Goal: Task Accomplishment & Management: Use online tool/utility

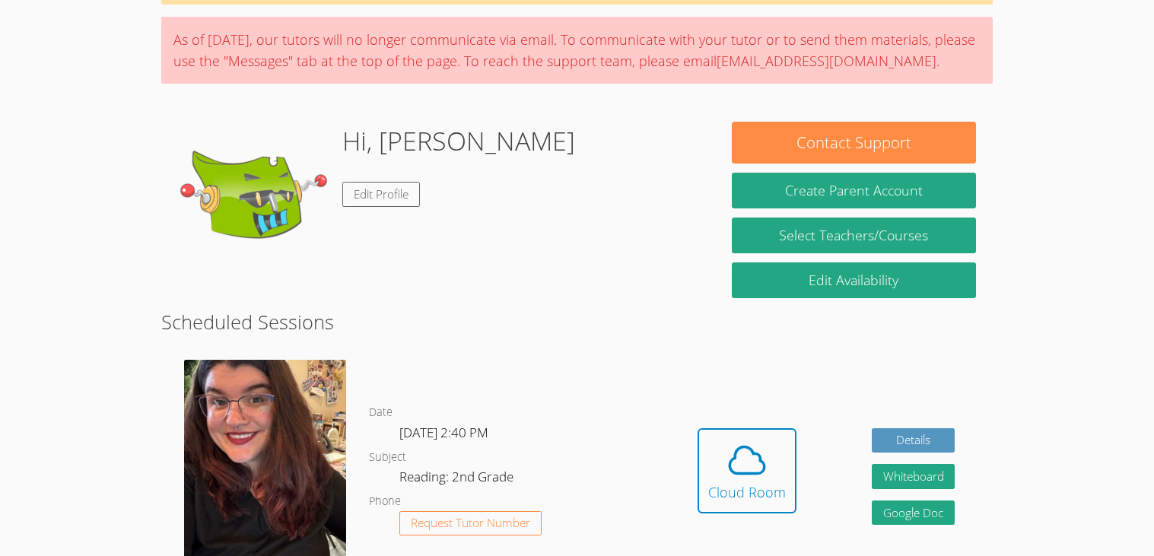
scroll to position [104, 0]
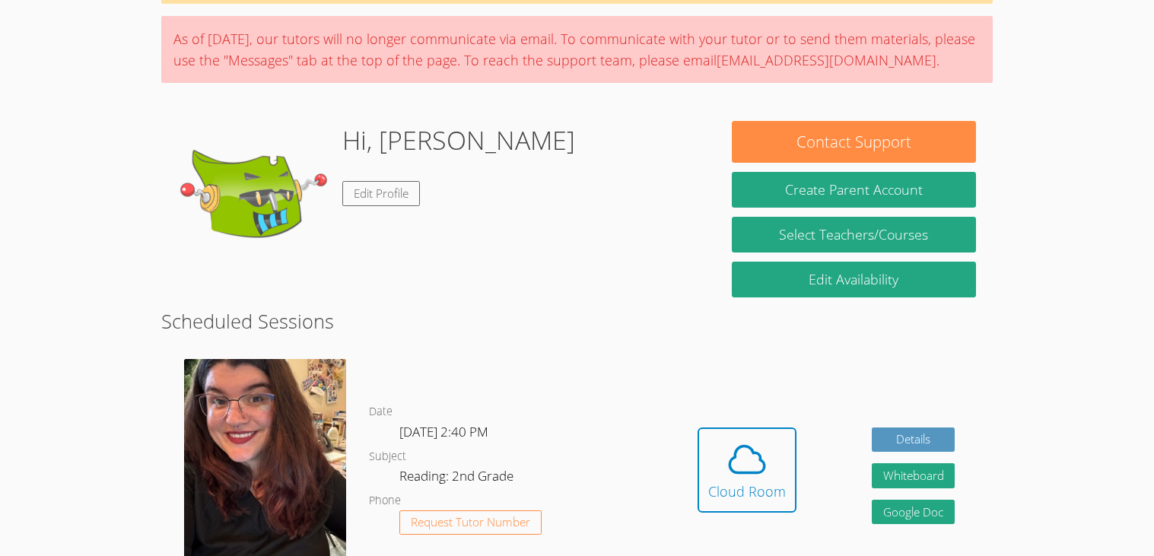
click at [1145, 401] on body "Home Programs Sessions Tutors Messages Billing Logout [PERSON_NAME] Successfull…" at bounding box center [577, 174] width 1154 height 556
click at [745, 483] on div "Cloud Room" at bounding box center [747, 491] width 78 height 21
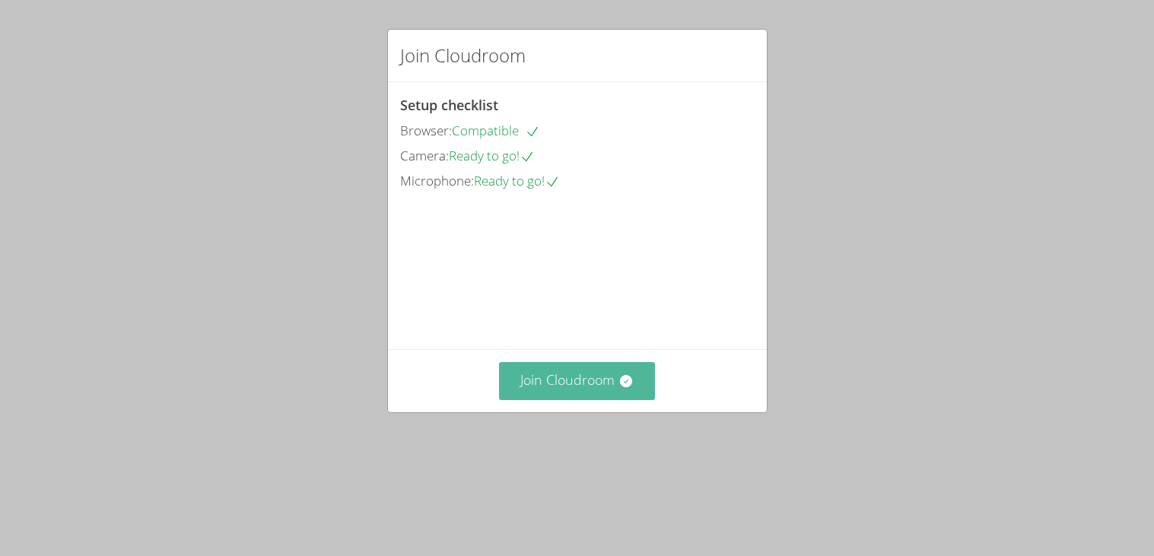
click at [618, 399] on button "Join Cloudroom" at bounding box center [577, 380] width 156 height 37
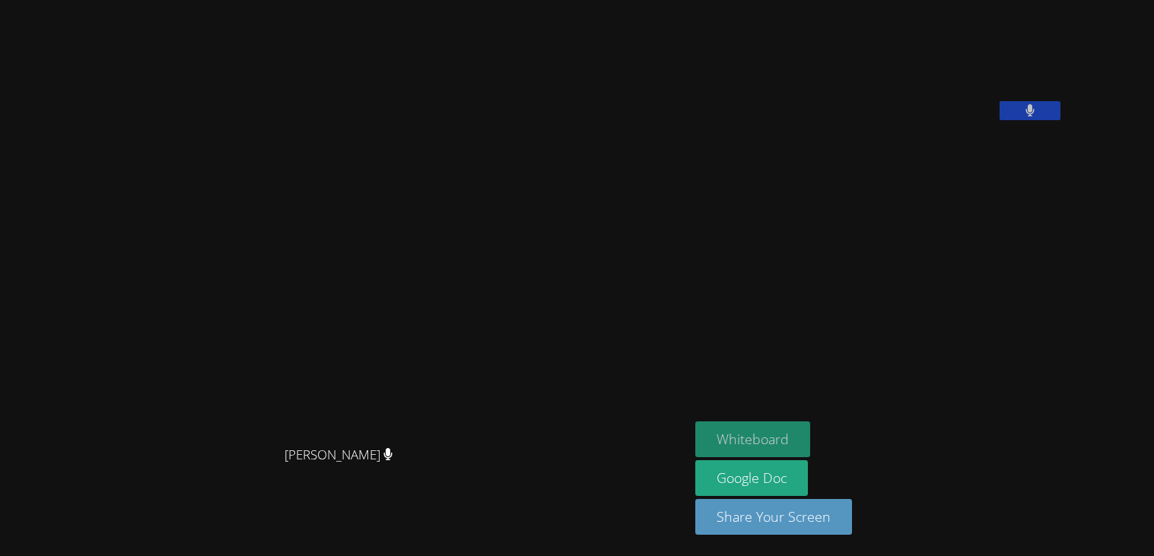
click at [810, 430] on button "Whiteboard" at bounding box center [752, 439] width 115 height 36
